Goal: Task Accomplishment & Management: Manage account settings

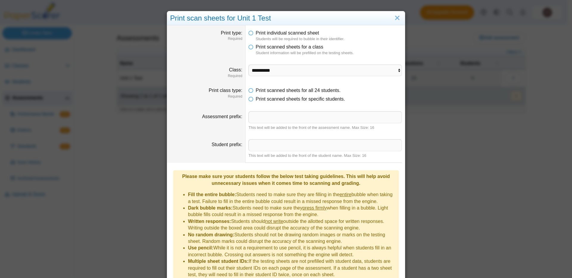
select select "**********"
click at [394, 20] on link "Close" at bounding box center [397, 18] width 9 height 10
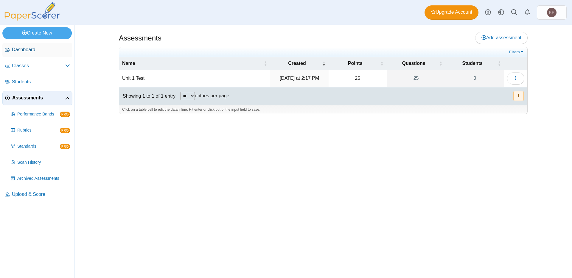
click at [34, 53] on link "Dashboard" at bounding box center [37, 50] width 70 height 14
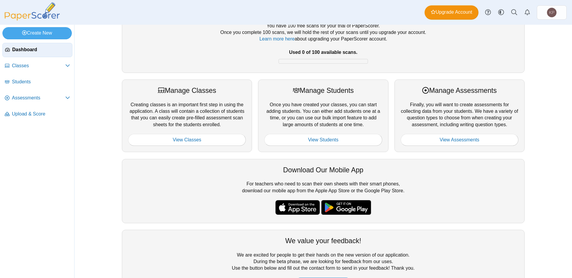
scroll to position [60, 0]
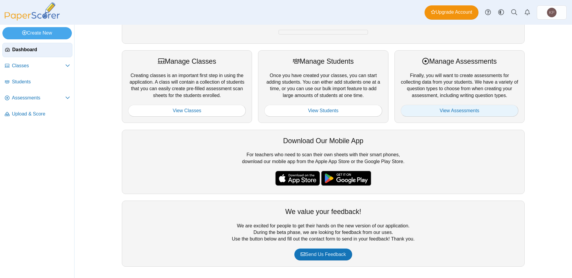
click at [483, 111] on link "View Assessments" at bounding box center [460, 111] width 118 height 12
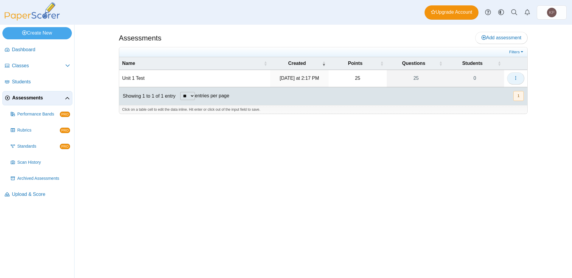
click at [519, 75] on button "button" at bounding box center [515, 78] width 17 height 12
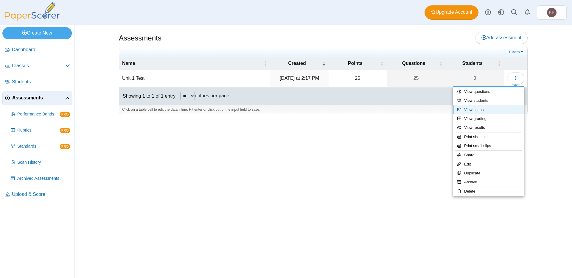
click at [488, 114] on link "View scans" at bounding box center [489, 109] width 72 height 9
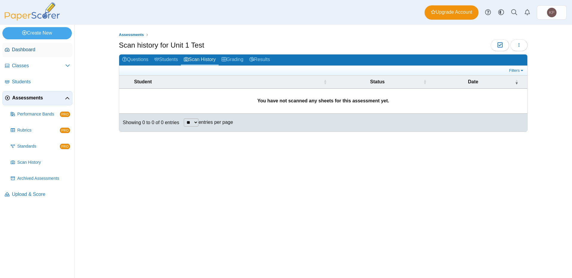
click at [15, 50] on span "Dashboard" at bounding box center [41, 49] width 58 height 7
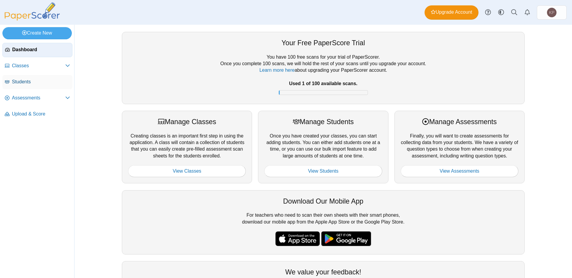
click at [31, 76] on link "Students" at bounding box center [37, 82] width 70 height 14
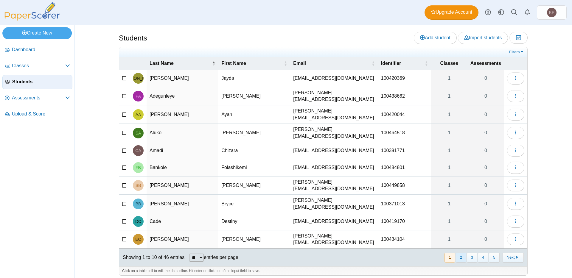
click at [458, 253] on button "2" at bounding box center [461, 258] width 10 height 10
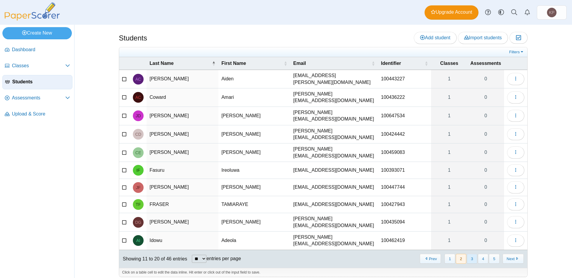
click at [470, 254] on button "3" at bounding box center [472, 259] width 10 height 10
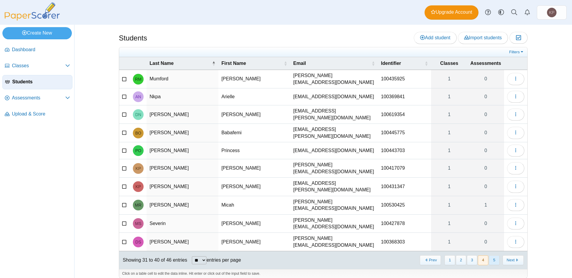
click at [497, 256] on button "5" at bounding box center [494, 261] width 10 height 10
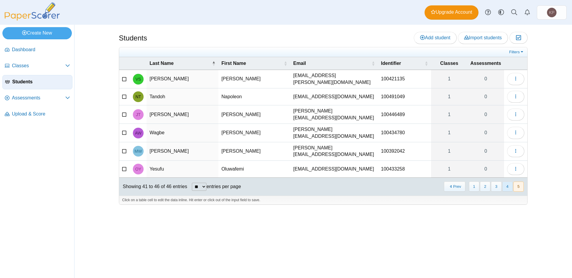
click at [503, 182] on button "4" at bounding box center [507, 187] width 10 height 10
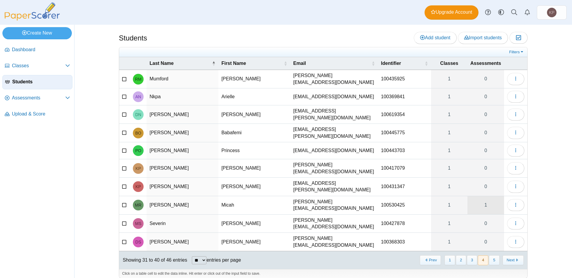
click at [485, 196] on link "1" at bounding box center [486, 205] width 37 height 18
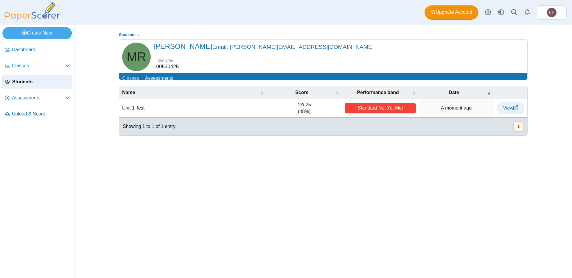
click at [511, 111] on span "View" at bounding box center [510, 107] width 15 height 5
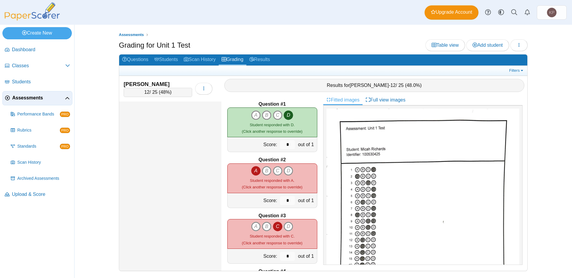
click at [251, 170] on icon "A" at bounding box center [256, 171] width 10 height 10
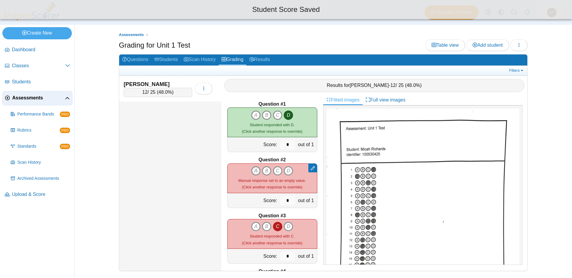
click at [252, 170] on icon "A" at bounding box center [256, 171] width 10 height 10
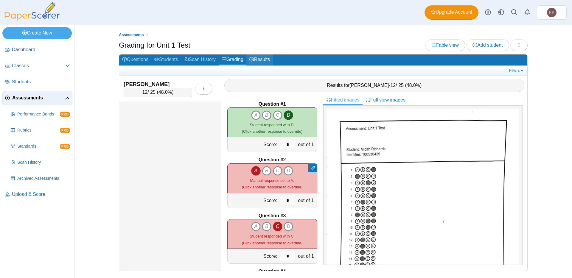
click at [265, 62] on link "Results" at bounding box center [259, 60] width 27 height 11
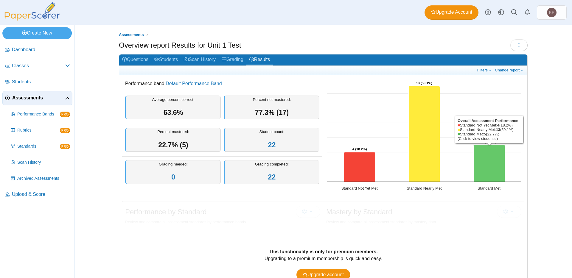
click at [489, 150] on icon "Standard Met, 5. Overall Assessment Performance." at bounding box center [489, 163] width 31 height 37
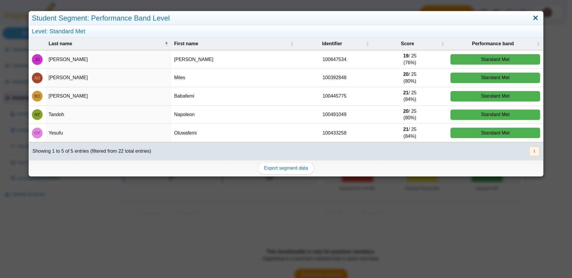
click at [534, 18] on link "Close" at bounding box center [535, 18] width 9 height 10
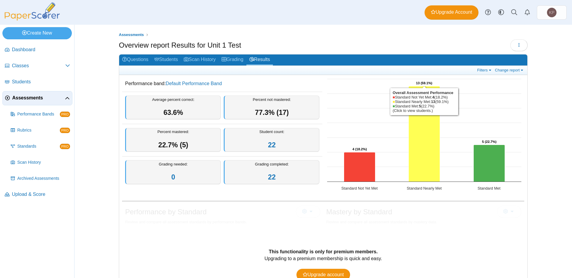
click at [420, 142] on icon "Standard Nearly Met, 13. Overall Assessment Performance." at bounding box center [424, 134] width 31 height 96
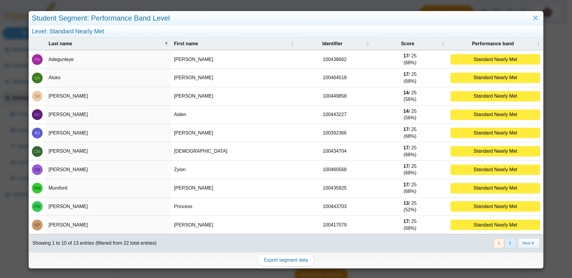
click at [505, 241] on button "2" at bounding box center [510, 244] width 10 height 10
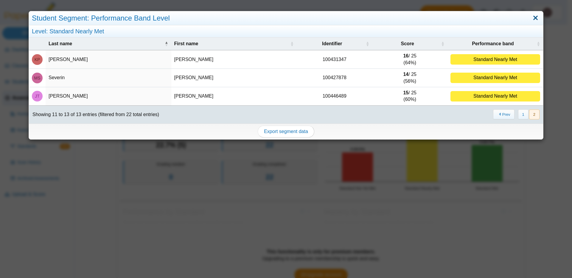
click at [531, 17] on link "Close" at bounding box center [535, 18] width 9 height 10
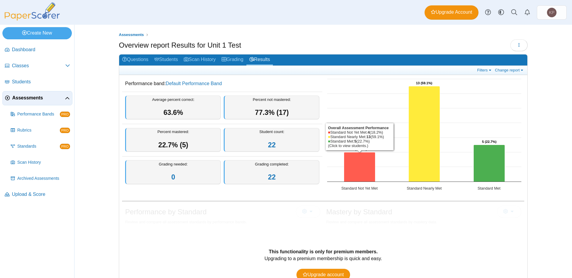
click at [357, 169] on icon "Standard Not Yet Met, 4. Overall Assessment Performance." at bounding box center [359, 168] width 31 height 30
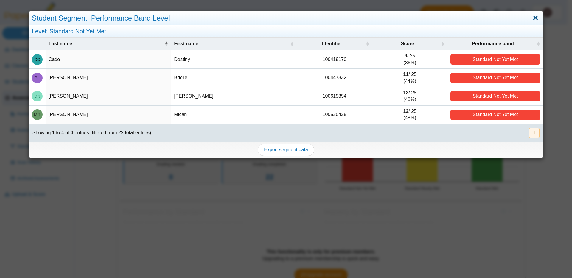
click at [533, 16] on link "Close" at bounding box center [535, 18] width 9 height 10
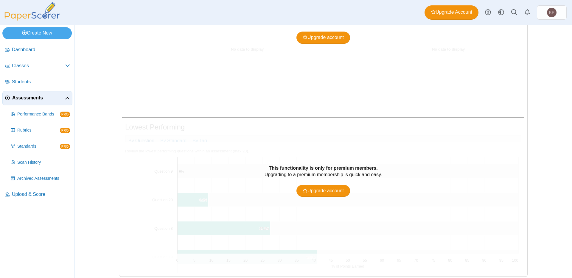
scroll to position [400, 0]
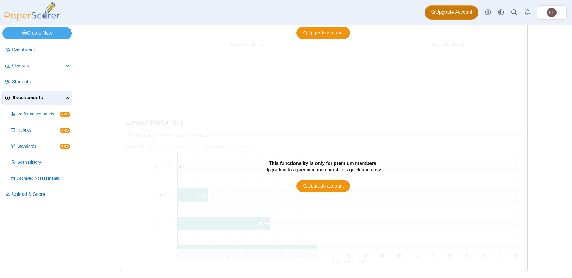
click at [436, 15] on span "Upgrade Account" at bounding box center [451, 12] width 41 height 7
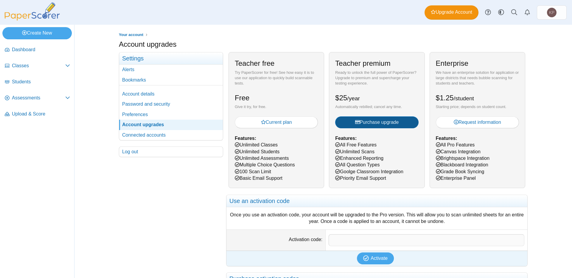
click at [379, 117] on button "Purchase upgrade" at bounding box center [376, 123] width 83 height 12
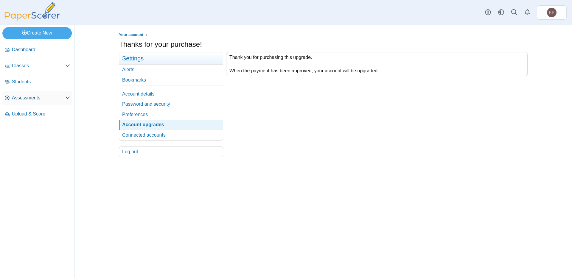
click at [46, 101] on span "Assessments" at bounding box center [38, 98] width 53 height 7
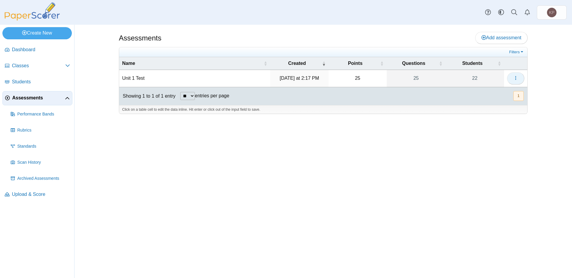
click at [517, 77] on icon "button" at bounding box center [515, 78] width 5 height 5
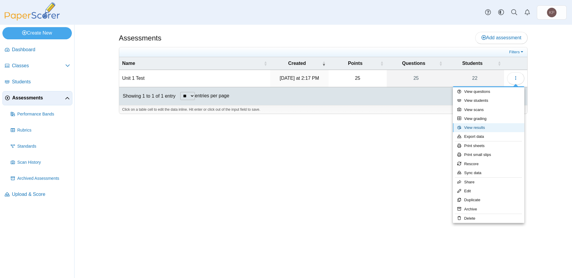
click at [483, 129] on link "View results" at bounding box center [489, 127] width 72 height 9
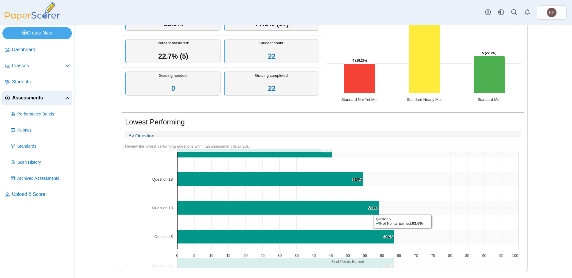
scroll to position [2, 0]
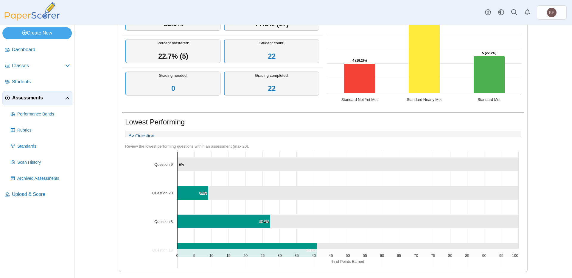
click at [195, 168] on icon "Question 9, 100. ." at bounding box center [348, 164] width 341 height 14
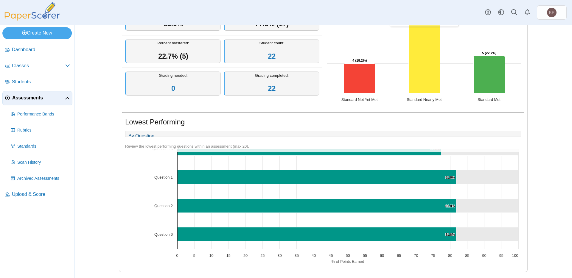
scroll to position [0, 0]
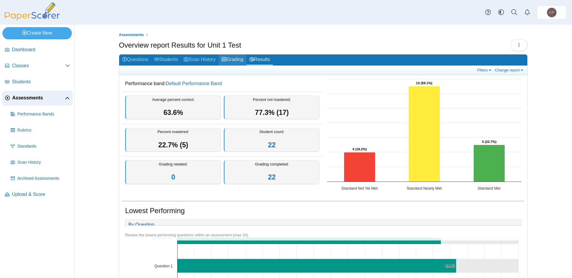
click at [239, 62] on link "Grading" at bounding box center [233, 60] width 28 height 11
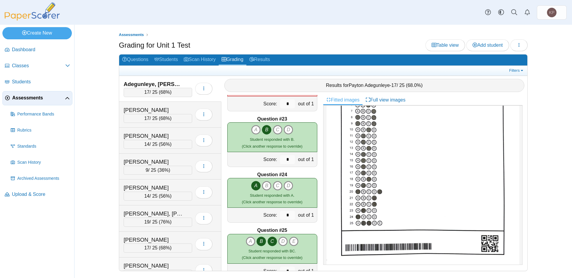
scroll to position [1232, 0]
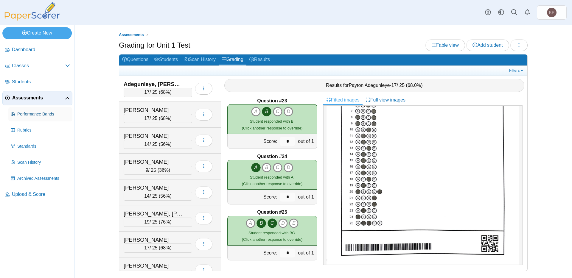
click at [30, 115] on span "Performance Bands" at bounding box center [43, 114] width 53 height 6
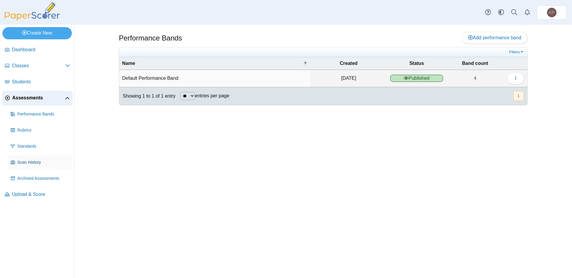
click at [41, 164] on span "Scan History" at bounding box center [43, 163] width 53 height 6
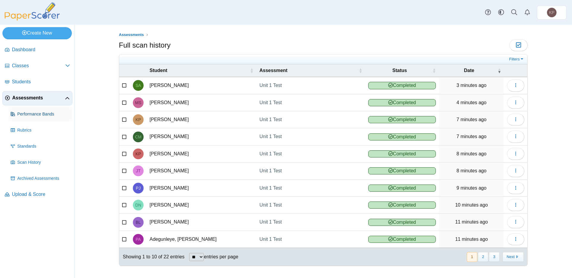
click at [51, 115] on span "Performance Bands" at bounding box center [43, 114] width 53 height 6
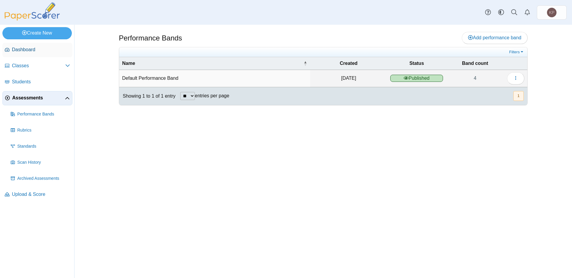
click at [38, 51] on span "Dashboard" at bounding box center [41, 49] width 58 height 7
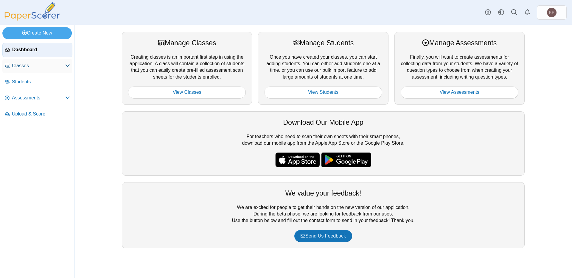
click at [33, 61] on link "Classes" at bounding box center [37, 66] width 70 height 14
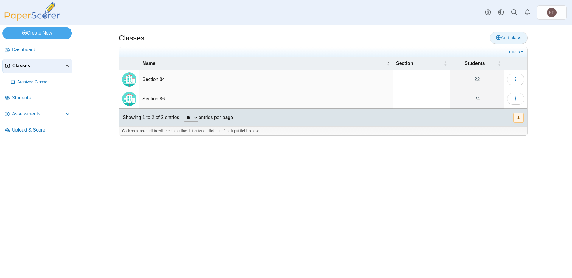
click at [516, 38] on span "Add class" at bounding box center [508, 37] width 25 height 5
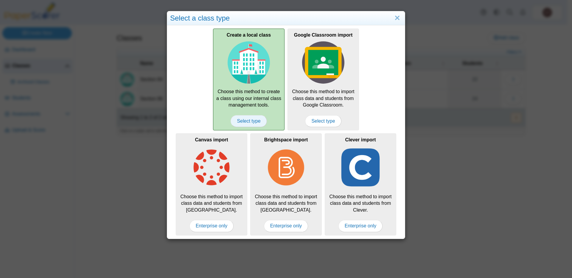
click at [255, 124] on span "Select type" at bounding box center [249, 121] width 36 height 12
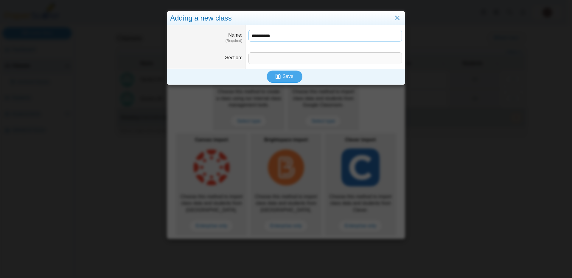
type input "**********"
click at [267, 71] on button "Save" at bounding box center [285, 77] width 36 height 12
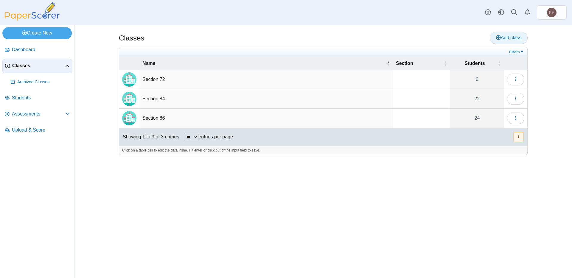
click at [510, 36] on span "Add class" at bounding box center [508, 37] width 25 height 5
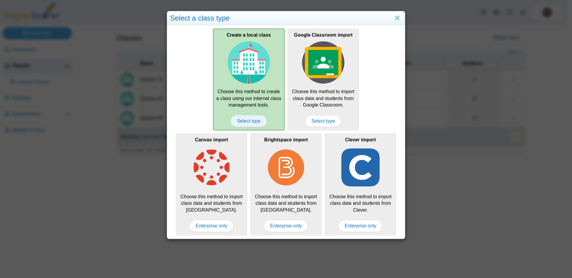
click at [245, 121] on span "Select type" at bounding box center [249, 121] width 36 height 12
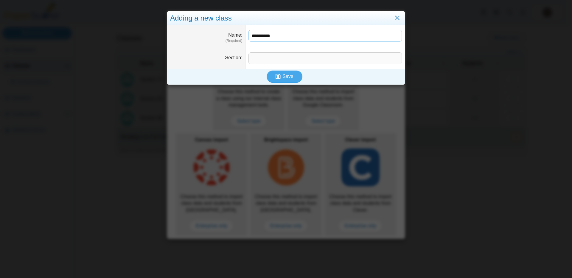
type input "**********"
click at [267, 71] on button "Save" at bounding box center [285, 77] width 36 height 12
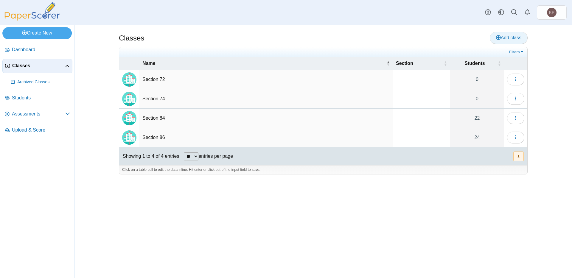
click at [511, 38] on span "Add class" at bounding box center [508, 37] width 25 height 5
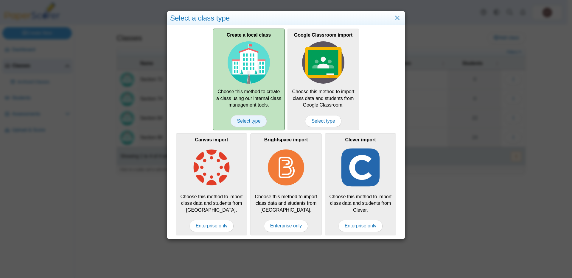
click at [263, 123] on span "Select type" at bounding box center [249, 121] width 36 height 12
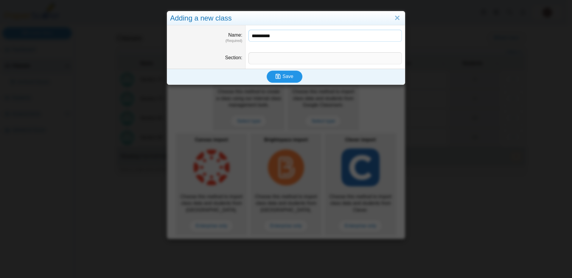
type input "**********"
click at [267, 71] on button "Save" at bounding box center [285, 77] width 36 height 12
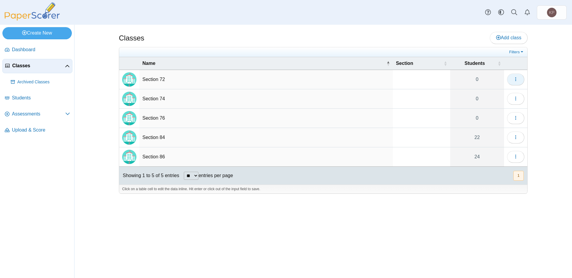
click at [515, 77] on icon "button" at bounding box center [515, 79] width 5 height 5
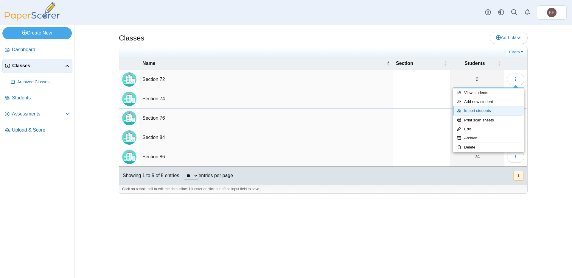
click at [484, 109] on link "Import students" at bounding box center [489, 110] width 72 height 9
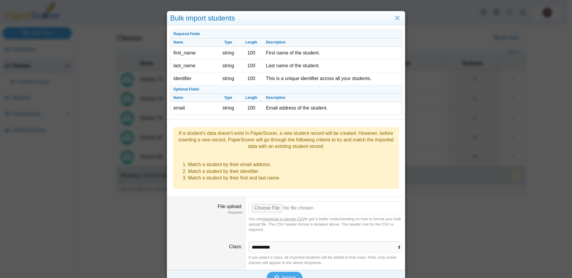
scroll to position [1, 0]
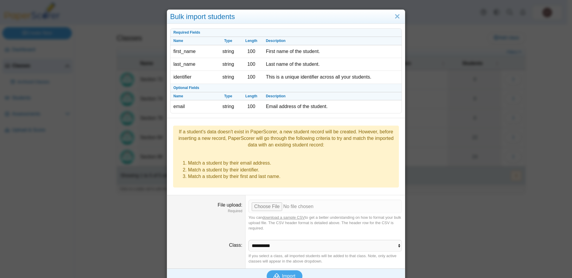
click at [287, 215] on link "download a sample CSV" at bounding box center [284, 217] width 42 height 4
click at [393, 15] on link "Close" at bounding box center [397, 17] width 9 height 10
